Goal: Task Accomplishment & Management: Use online tool/utility

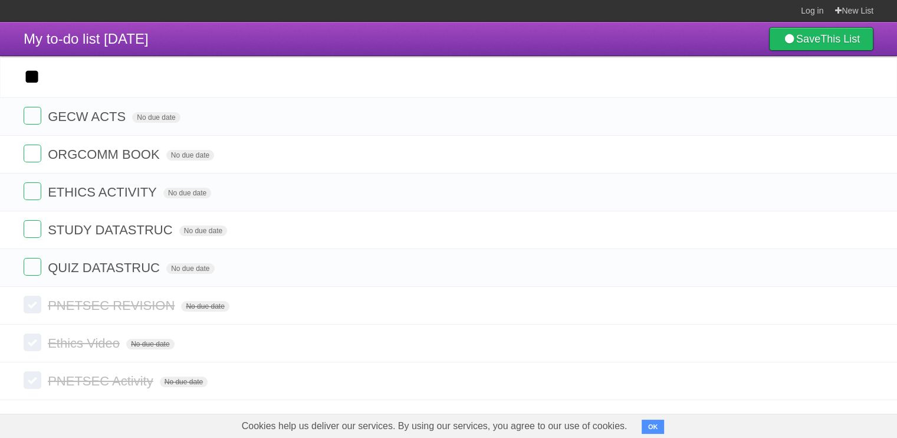
type input "*"
type input "*********"
click input "*********" at bounding box center [0, 0] width 0 height 0
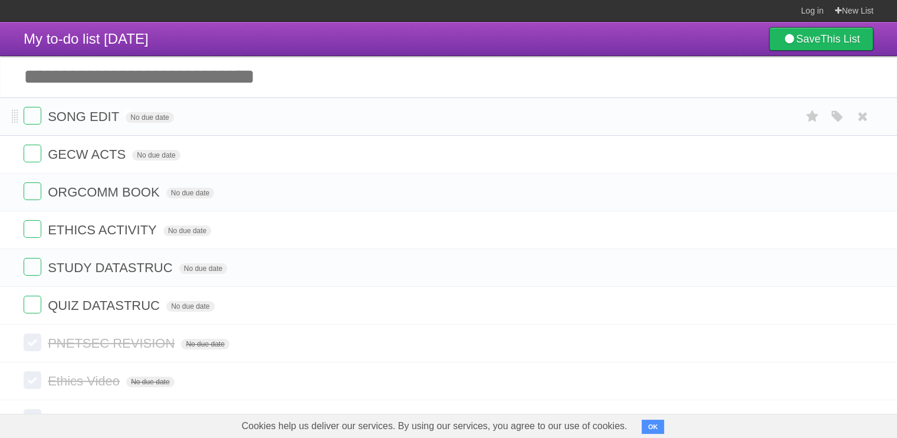
click at [118, 114] on span "SONG EDIT" at bounding box center [85, 116] width 74 height 15
click at [156, 120] on span "No due date" at bounding box center [138, 117] width 48 height 11
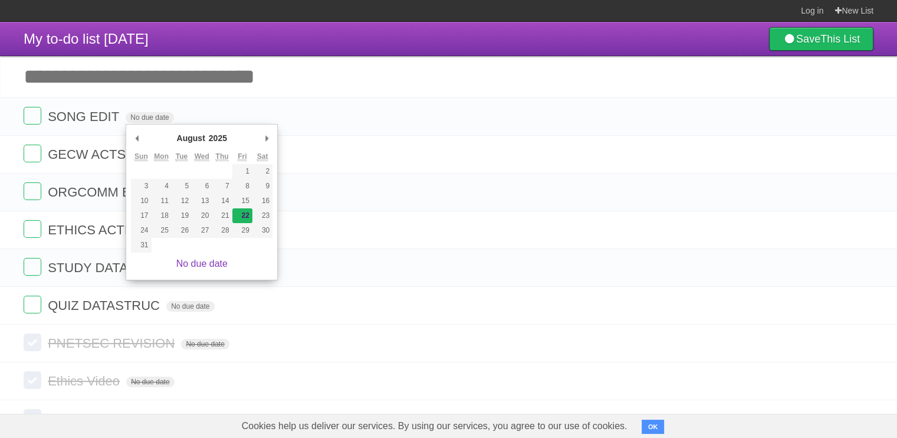
type span "[DATE]"
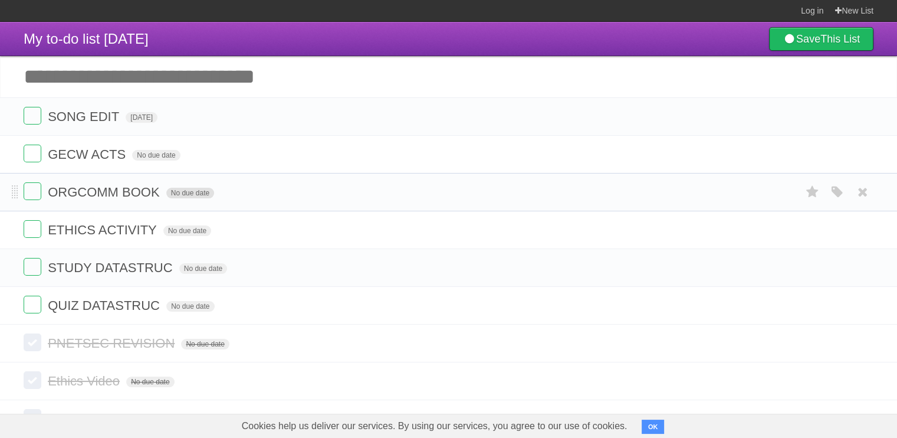
click at [188, 193] on span "No due date" at bounding box center [190, 193] width 48 height 11
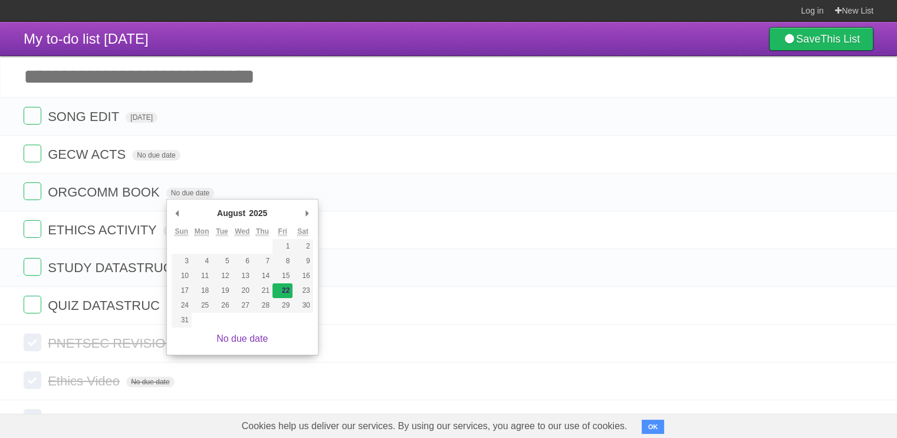
type span "[DATE]"
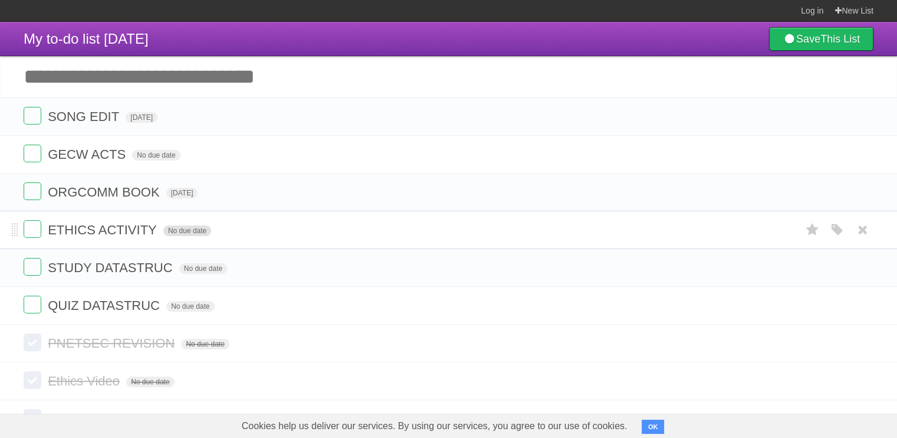
click at [188, 227] on span "No due date" at bounding box center [187, 230] width 48 height 11
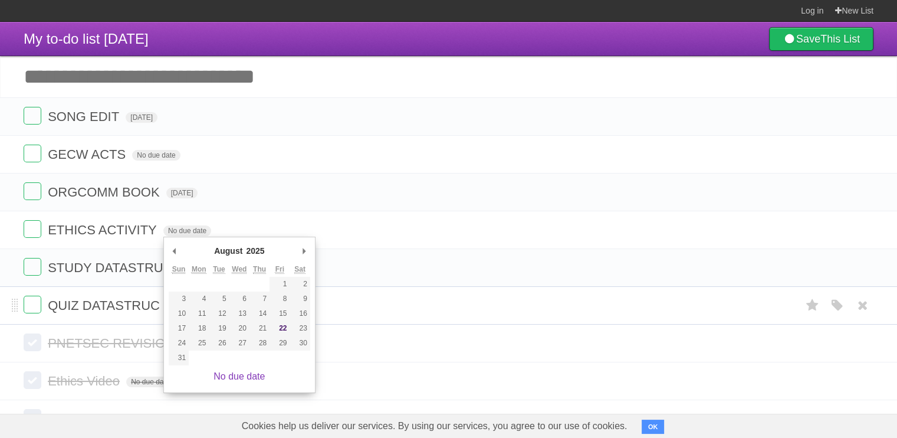
click at [142, 299] on span "QUIZ DATASTRUC" at bounding box center [105, 305] width 115 height 15
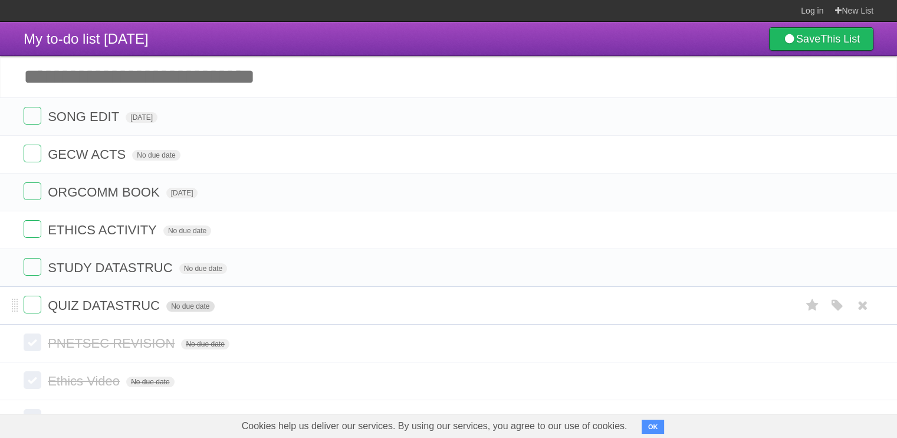
click at [193, 311] on span "No due date" at bounding box center [190, 306] width 48 height 11
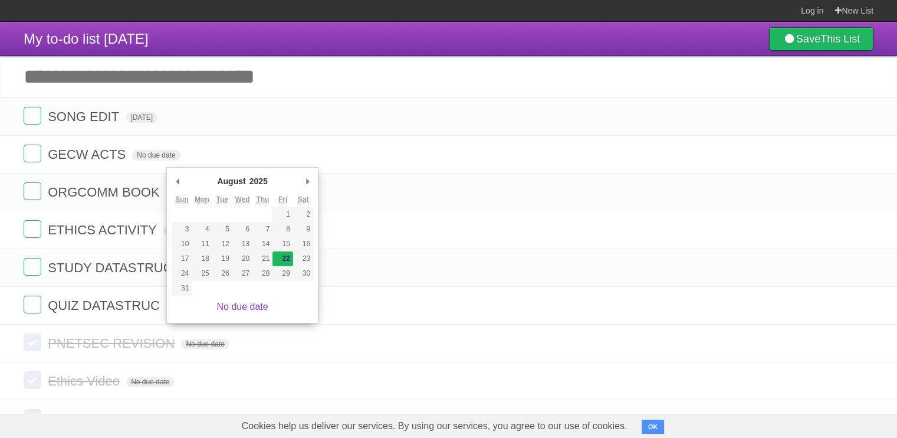
type span "[DATE]"
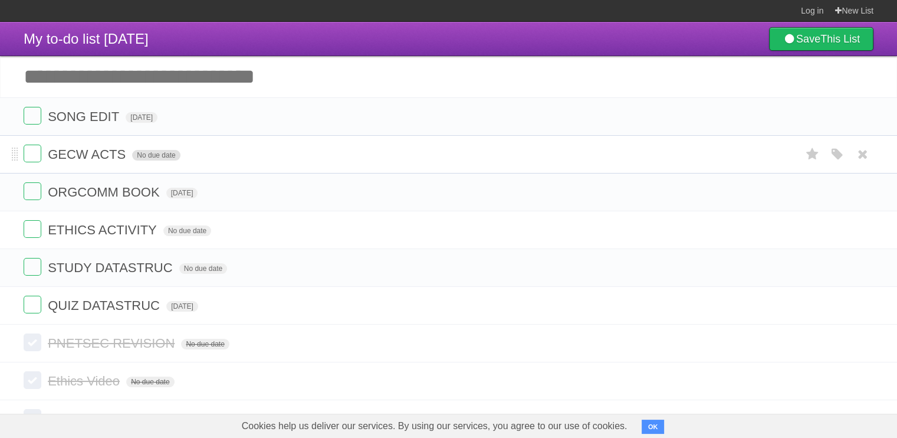
click at [158, 160] on span "No due date" at bounding box center [156, 155] width 48 height 11
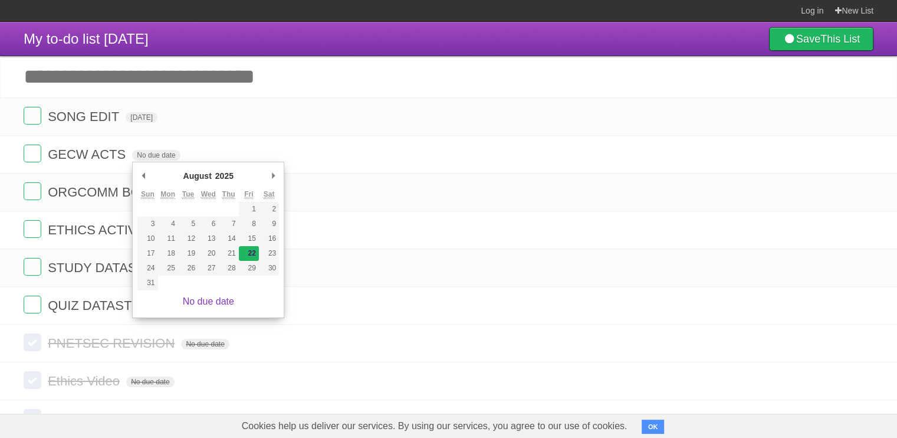
type span "[DATE]"
